Goal: Information Seeking & Learning: Learn about a topic

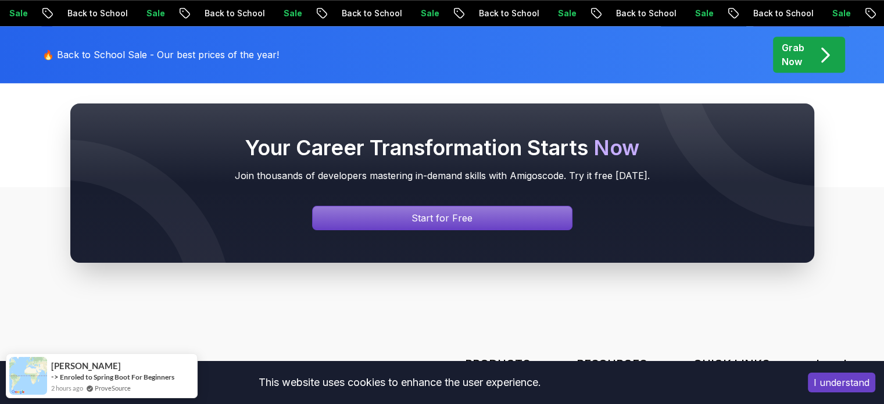
scroll to position [1163, 0]
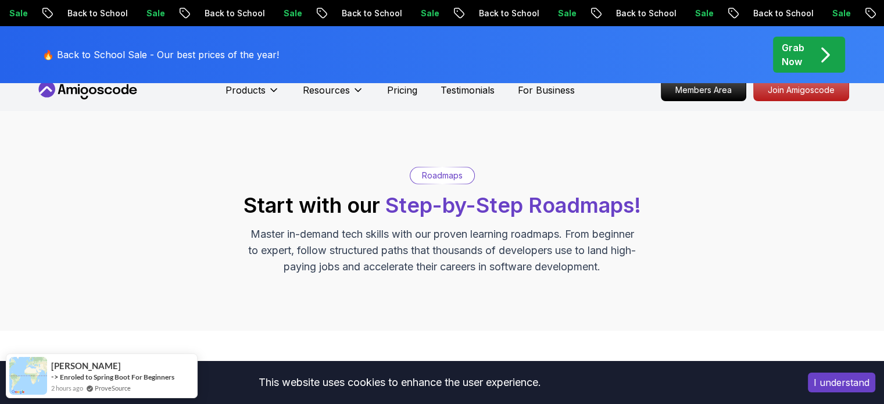
scroll to position [0, 0]
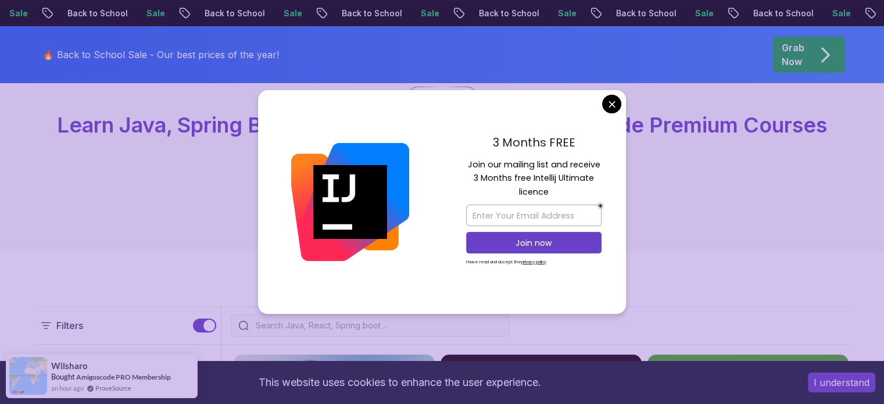
scroll to position [233, 0]
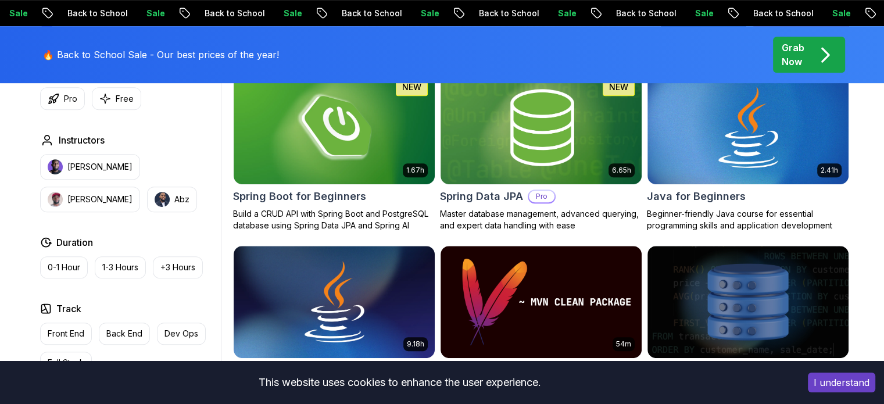
scroll to position [581, 0]
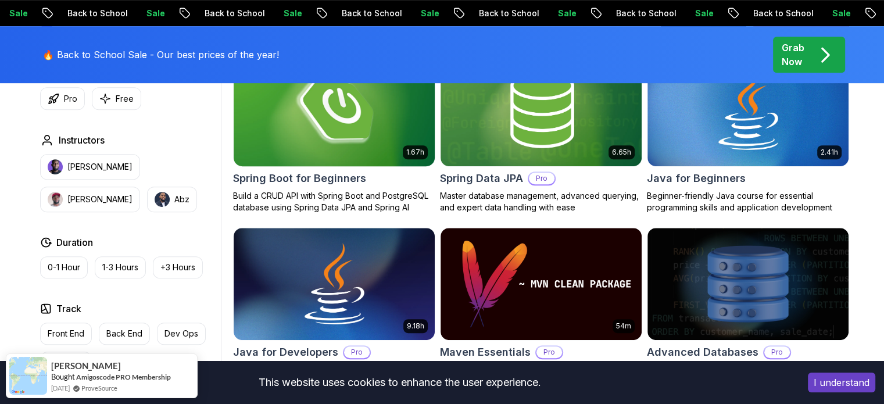
click at [323, 153] on img at bounding box center [333, 110] width 211 height 118
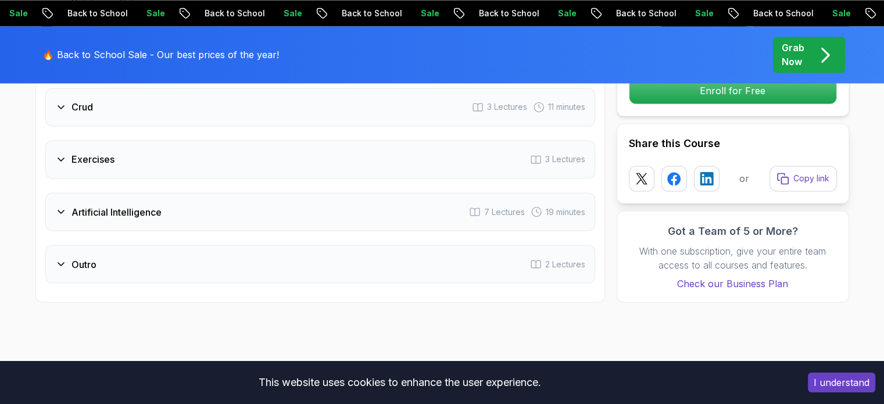
scroll to position [1860, 0]
